Goal: Navigation & Orientation: Find specific page/section

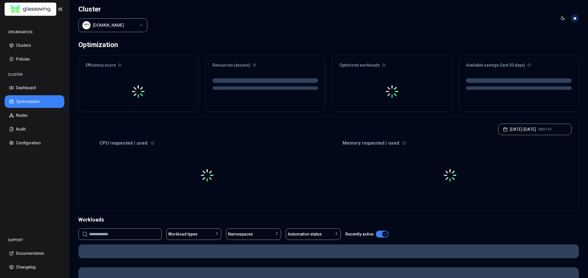
click at [130, 25] on html "ORGANISATION Clusters Policies CLUSTER Dashboard Optimization Nodes Audit Confi…" at bounding box center [294, 139] width 588 height 278
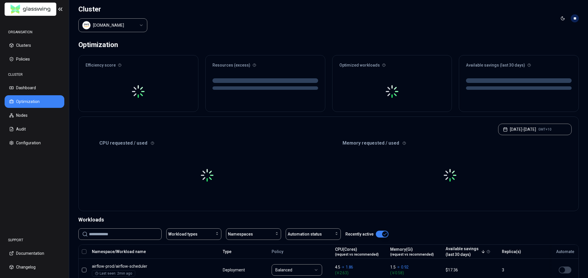
click at [292, 26] on header "Cluster [DOMAIN_NAME] Toggle theme **" at bounding box center [328, 18] width 519 height 37
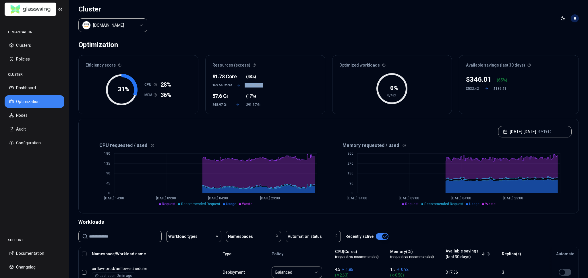
drag, startPoint x: 245, startPoint y: 83, endPoint x: 273, endPoint y: 82, distance: 28.5
click at [273, 82] on div "81.78 Core ( 48% ) 169.54 Cores 87.76 Cores 57.6 Gi ( 17% ) 348.97 Gi 291.37 Gi" at bounding box center [264, 92] width 119 height 42
click at [282, 86] on div "81.78 Core ( 48% ) 169.54 Cores 87.76 Cores 57.6 Gi ( 17% ) 348.97 Gi 291.37 Gi" at bounding box center [264, 92] width 119 height 42
drag, startPoint x: 273, startPoint y: 84, endPoint x: 235, endPoint y: 83, distance: 38.2
click at [235, 83] on div "81.78 Core ( 48% ) 169.54 Cores 87.76 Cores 57.6 Gi ( 17% ) 348.97 Gi 291.37 Gi" at bounding box center [264, 92] width 119 height 42
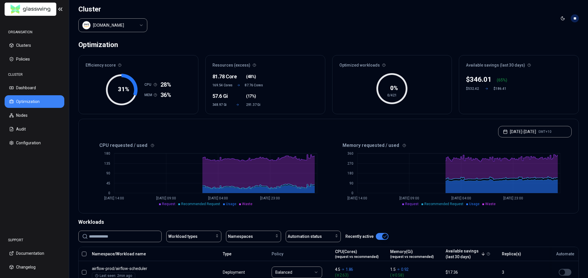
drag, startPoint x: 282, startPoint y: 88, endPoint x: 255, endPoint y: 86, distance: 27.6
click at [281, 88] on div "81.78 Core ( 48% ) 169.54 Cores 87.76 Cores 57.6 Gi ( 17% ) 348.97 Gi 291.37 Gi" at bounding box center [264, 92] width 119 height 42
drag, startPoint x: 265, startPoint y: 83, endPoint x: 269, endPoint y: 84, distance: 4.4
click at [267, 83] on div "81.78 Core ( 48% ) 169.54 Cores 87.76 Cores 57.6 Gi ( 17% ) 348.97 Gi 291.37 Gi" at bounding box center [264, 92] width 119 height 42
click at [274, 85] on div "81.78 Core ( 48% ) 169.54 Cores 87.76 Cores 57.6 Gi ( 17% ) 348.97 Gi 291.37 Gi" at bounding box center [264, 92] width 119 height 42
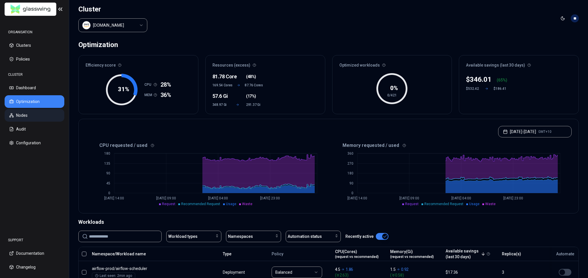
click at [31, 115] on button "Nodes" at bounding box center [35, 115] width 60 height 13
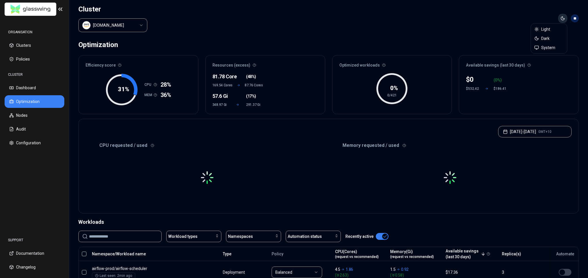
click at [564, 18] on html "ORGANISATION Clusters Policies CLUSTER Dashboard Optimization Nodes Audit Confi…" at bounding box center [294, 139] width 588 height 278
